Goal: Check status: Check status

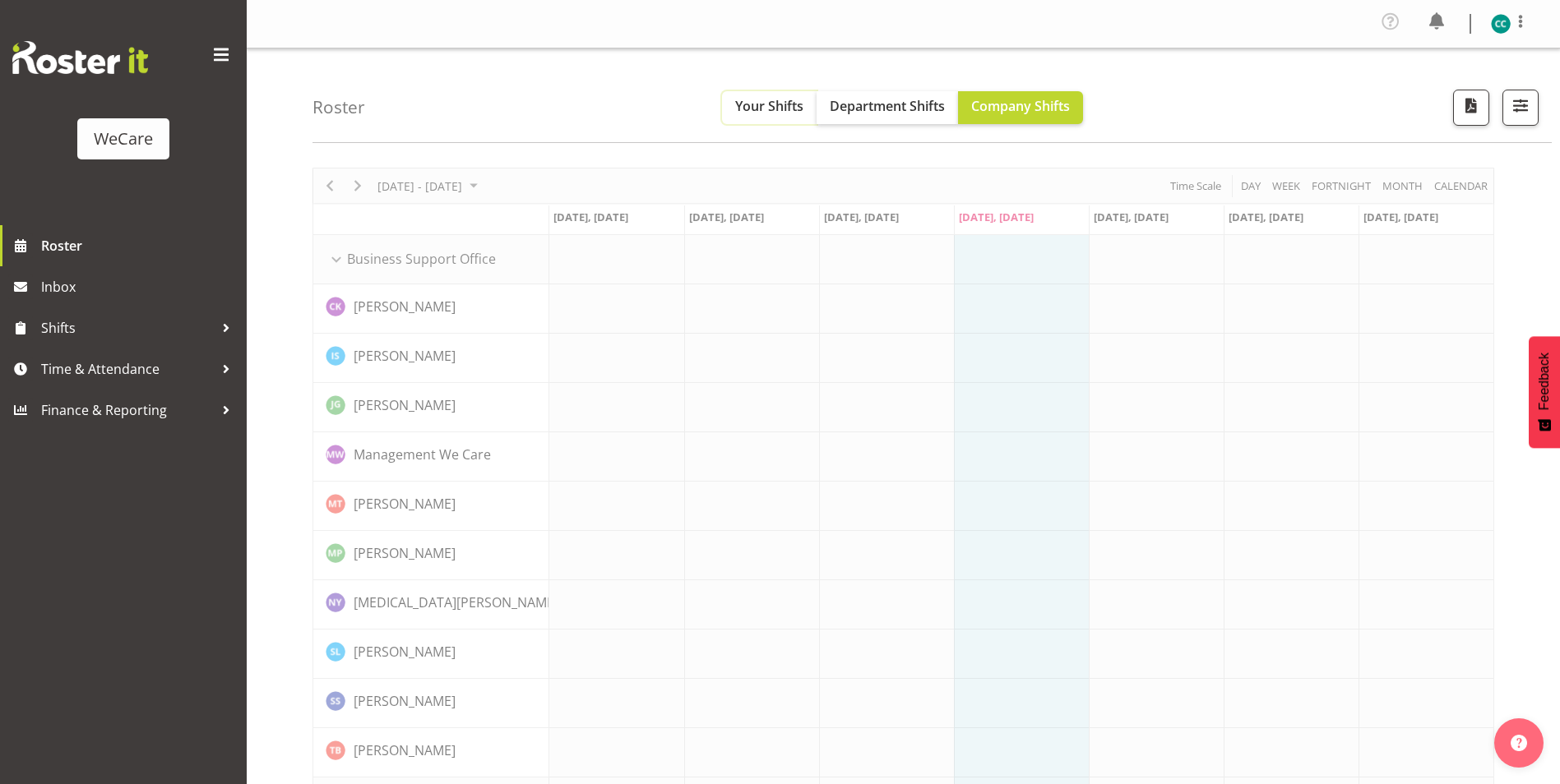
click at [791, 113] on span "Your Shifts" at bounding box center [770, 106] width 68 height 19
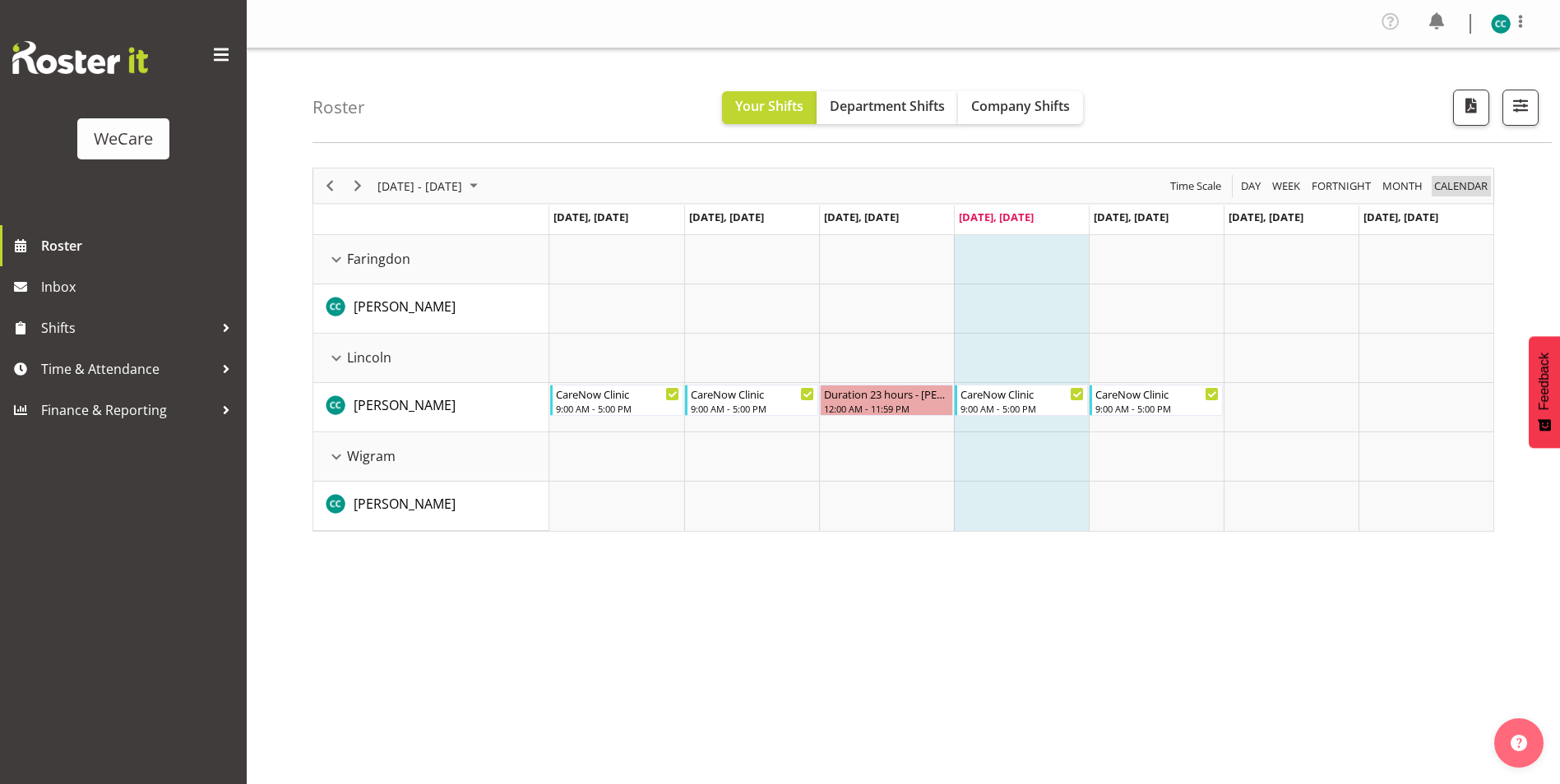
click at [1452, 185] on span "calendar" at bounding box center [1461, 186] width 57 height 21
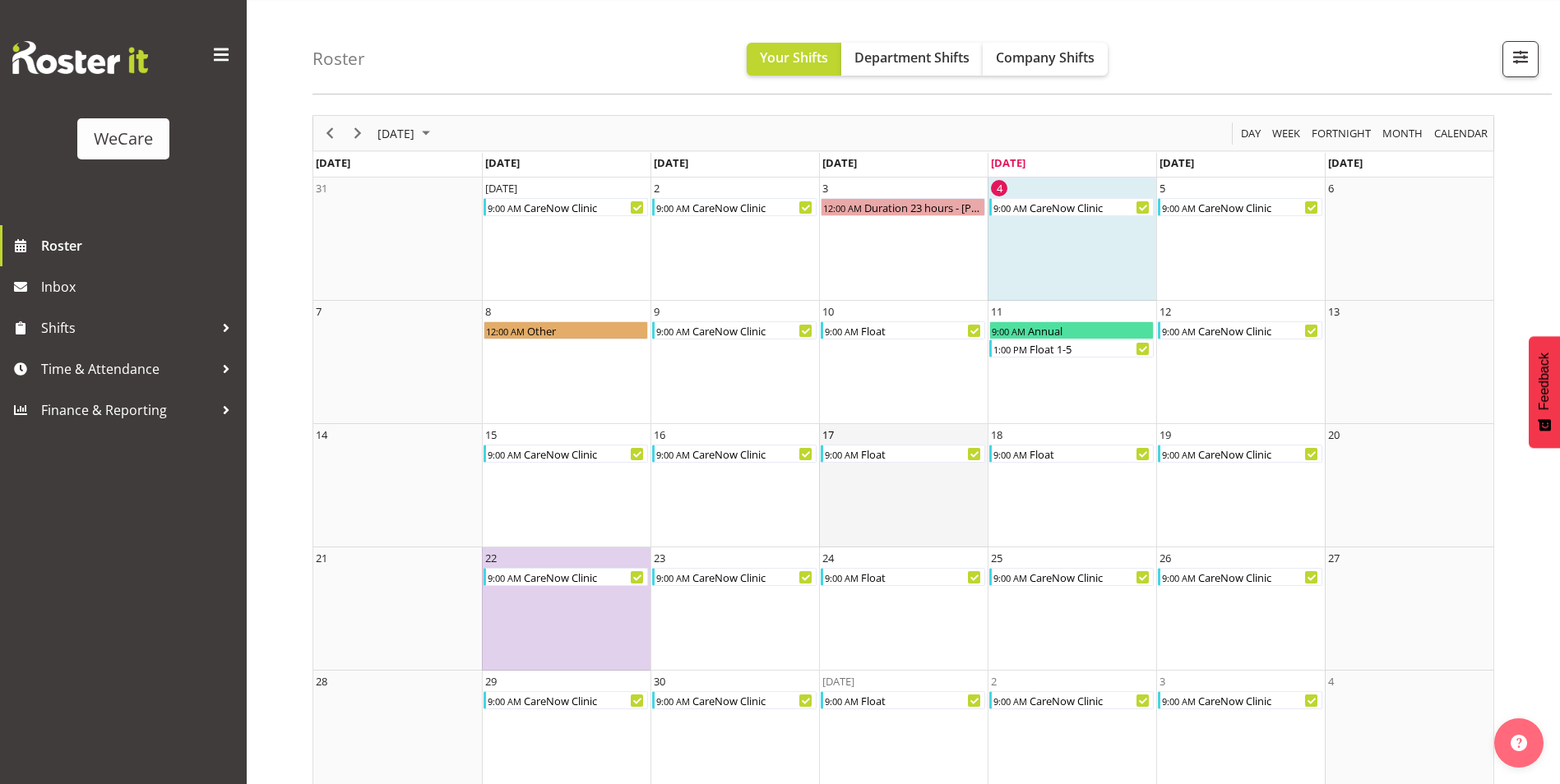
scroll to position [75, 0]
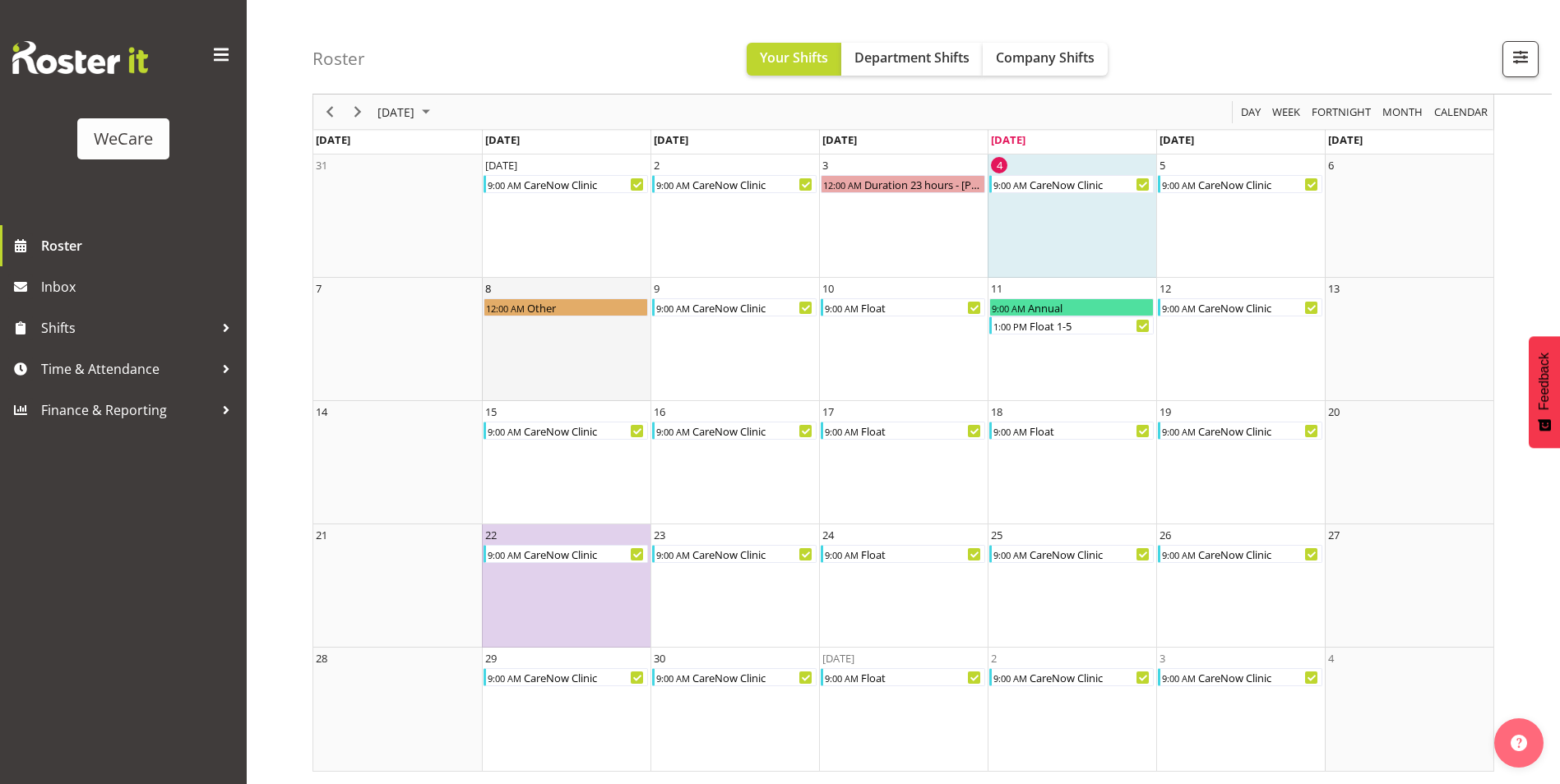
click at [621, 331] on td "8 12:00 AM Other" at bounding box center [566, 339] width 168 height 123
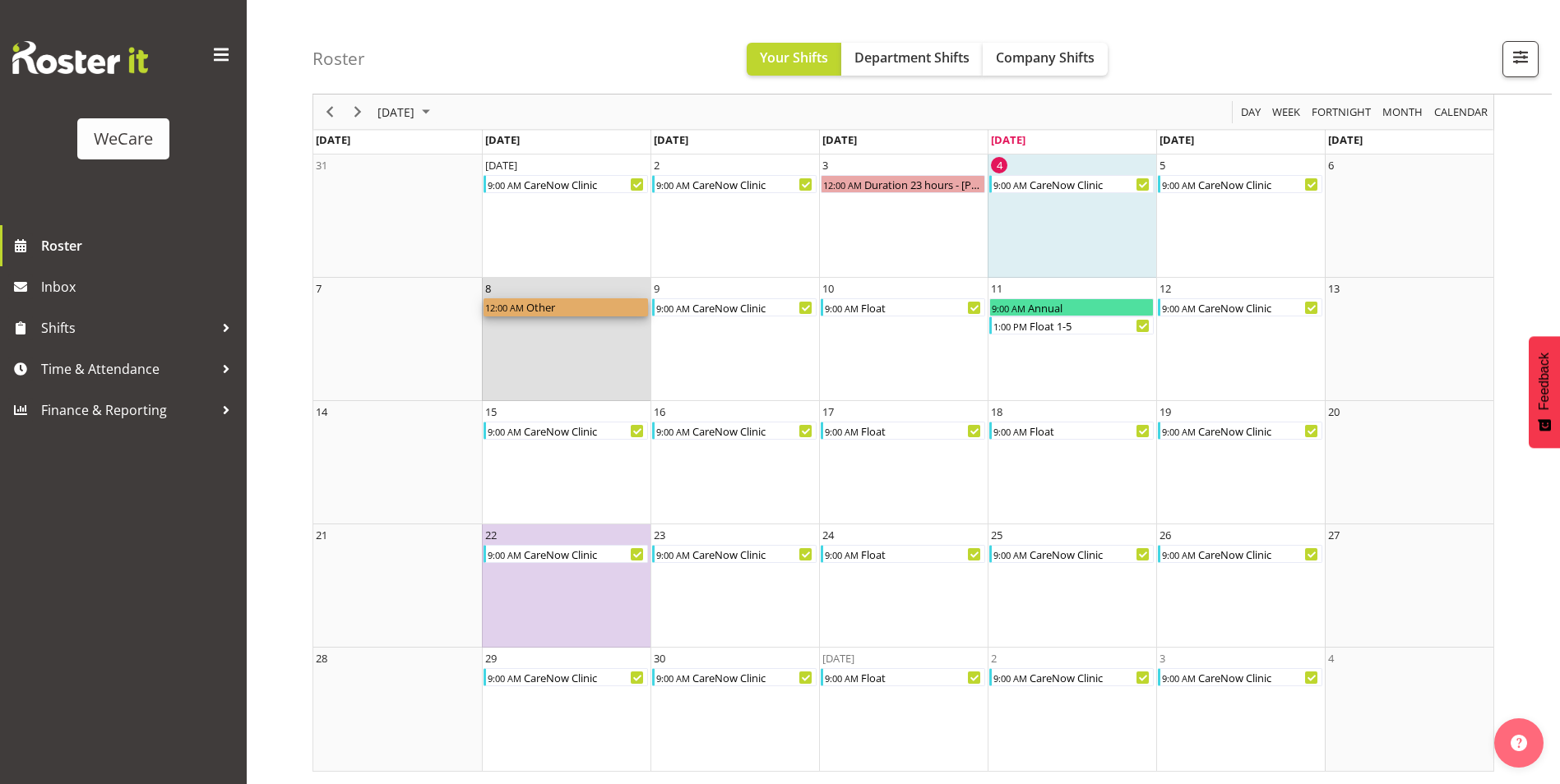
click at [527, 308] on div "Other" at bounding box center [587, 307] width 123 height 19
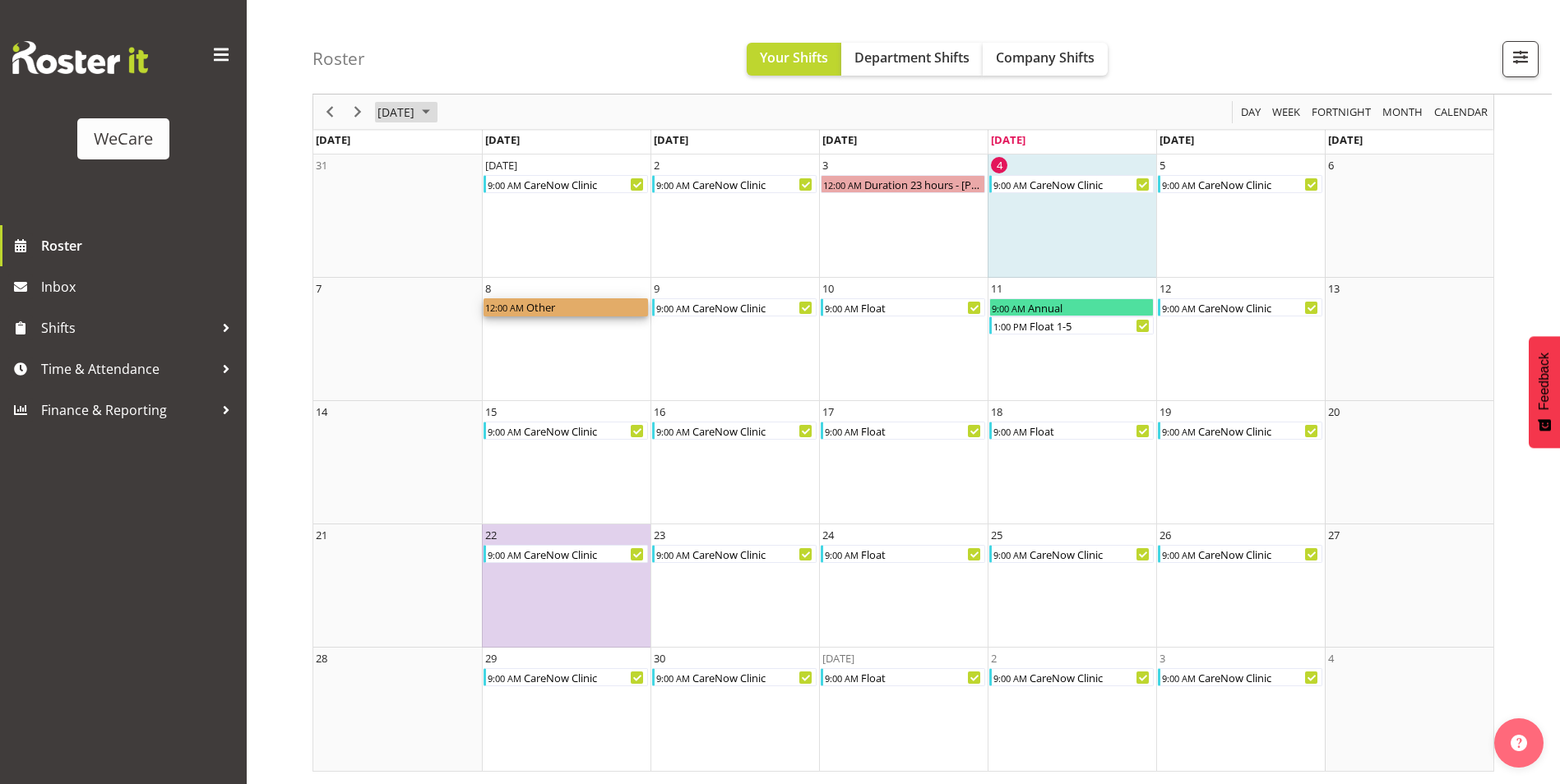
click at [417, 109] on span "[DATE]" at bounding box center [395, 111] width 40 height 21
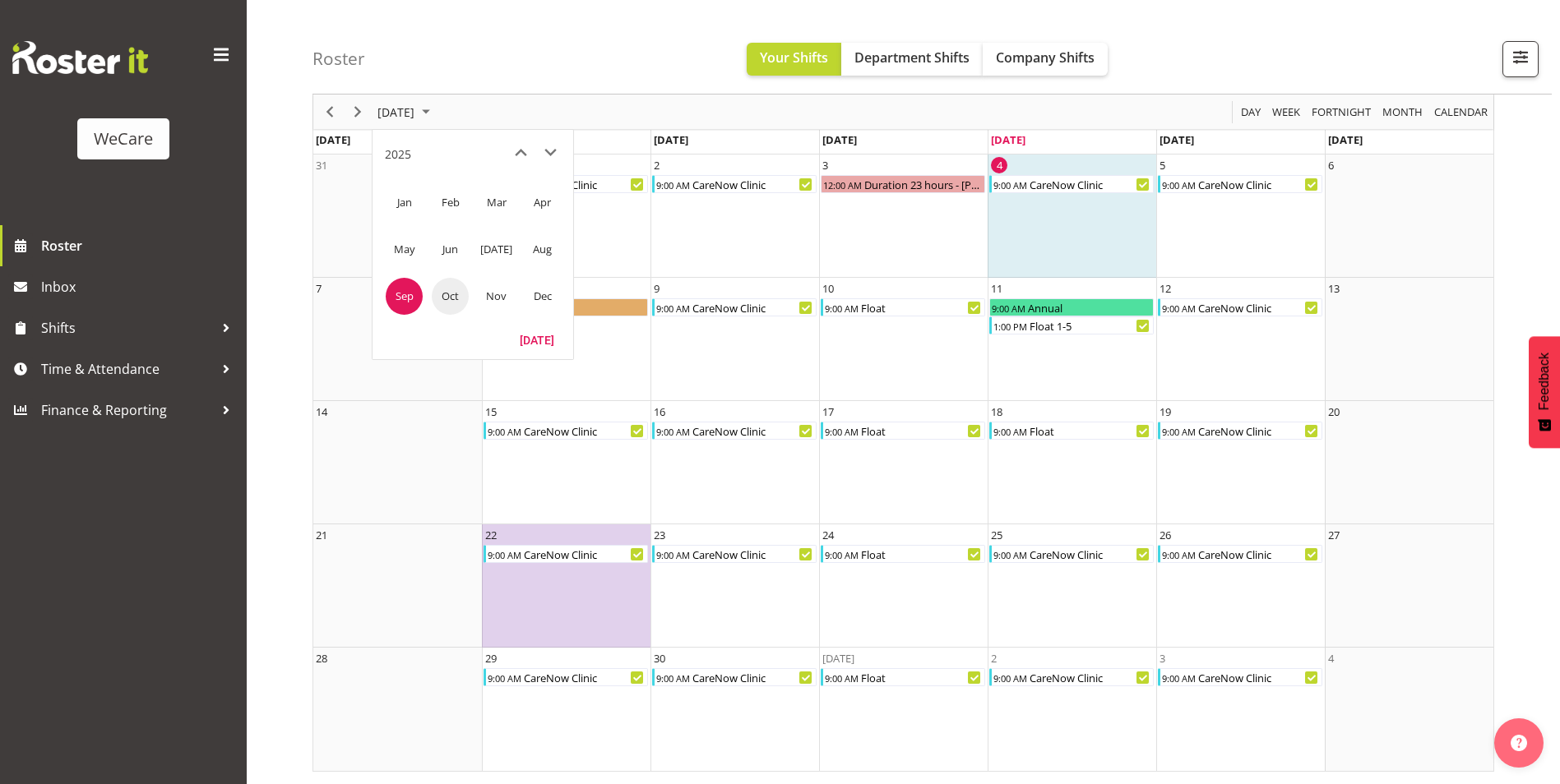
click at [444, 294] on span "Oct" at bounding box center [451, 296] width 37 height 37
